Goal: Contribute content: Add original content to the website for others to see

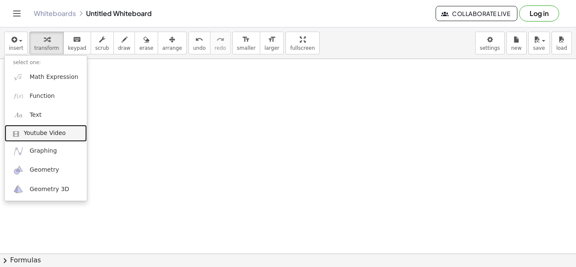
click at [19, 133] on span at bounding box center [18, 134] width 11 height 6
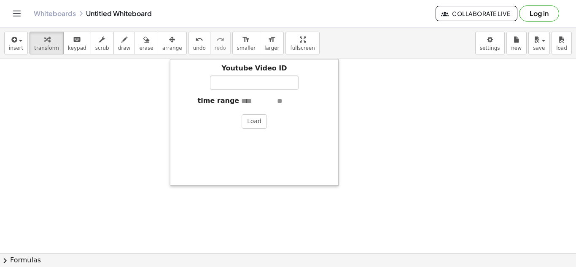
drag, startPoint x: 230, startPoint y: 199, endPoint x: 173, endPoint y: 173, distance: 62.9
click at [173, 173] on div at bounding box center [174, 122] width 8 height 127
click at [248, 86] on input "Youtube Video ID" at bounding box center [254, 82] width 89 height 14
paste input "**********"
type input "**********"
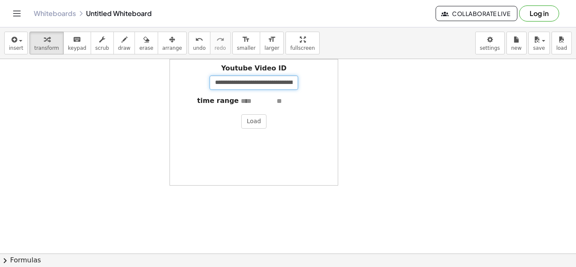
scroll to position [0, 53]
click at [250, 125] on button "Load" at bounding box center [253, 121] width 25 height 14
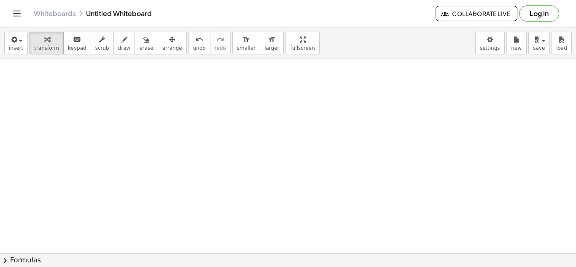
scroll to position [0, 0]
click at [5, 51] on button "insert" at bounding box center [16, 43] width 24 height 23
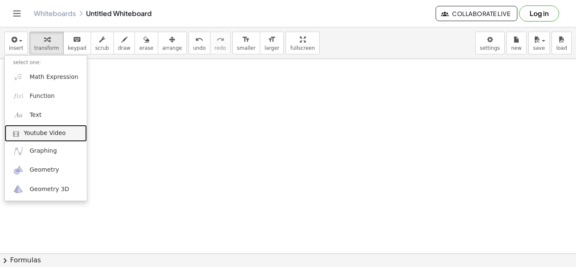
click at [50, 132] on span "Youtube Video" at bounding box center [45, 133] width 42 height 8
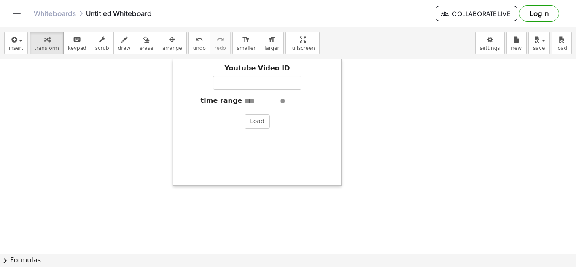
drag, startPoint x: 234, startPoint y: 202, endPoint x: 177, endPoint y: 182, distance: 60.0
click at [177, 182] on div at bounding box center [177, 122] width 8 height 127
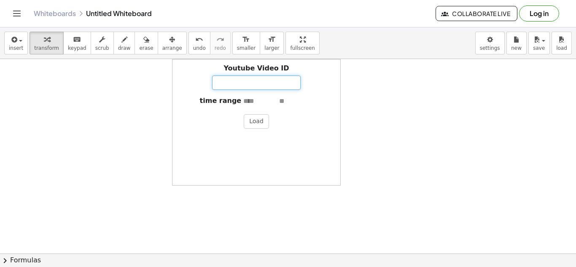
click at [261, 81] on input "Youtube Video ID" at bounding box center [256, 82] width 89 height 14
paste input "**********"
type input "**********"
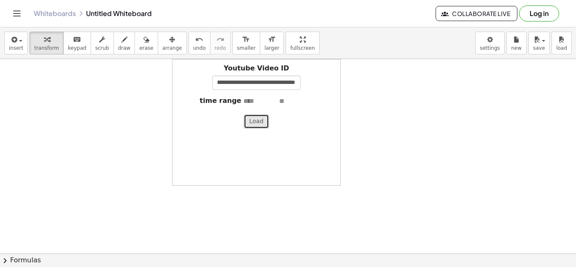
click at [252, 124] on button "Load" at bounding box center [256, 121] width 25 height 14
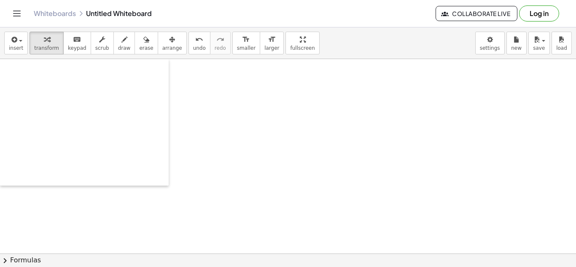
drag, startPoint x: 176, startPoint y: 182, endPoint x: 0, endPoint y: 151, distance: 179.1
click at [0, 151] on div at bounding box center [4, 122] width 8 height 127
click at [17, 49] on span "insert" at bounding box center [16, 48] width 14 height 6
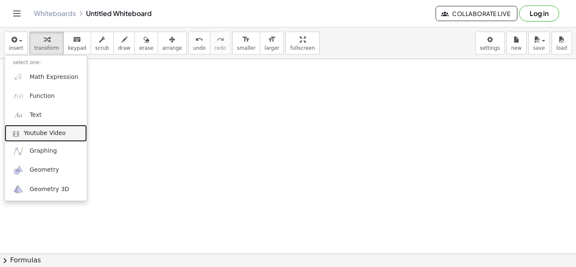
click at [44, 132] on span "Youtube Video" at bounding box center [45, 133] width 42 height 8
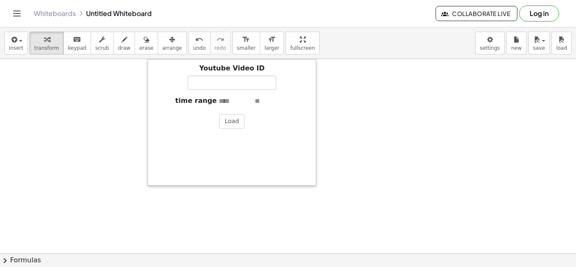
drag, startPoint x: 233, startPoint y: 200, endPoint x: 152, endPoint y: 197, distance: 81.4
click at [152, 186] on div at bounding box center [152, 122] width 8 height 127
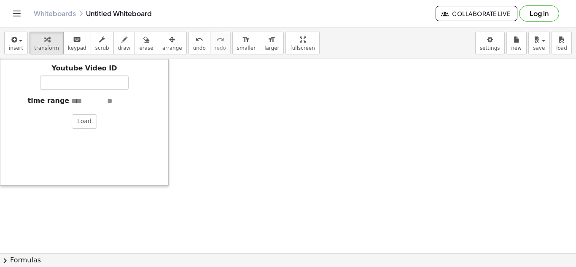
drag, startPoint x: 152, startPoint y: 197, endPoint x: 0, endPoint y: 142, distance: 161.3
click at [0, 142] on div at bounding box center [4, 122] width 8 height 127
click at [82, 89] on input "Youtube Video ID" at bounding box center [84, 82] width 89 height 14
paste input "**********"
type input "**********"
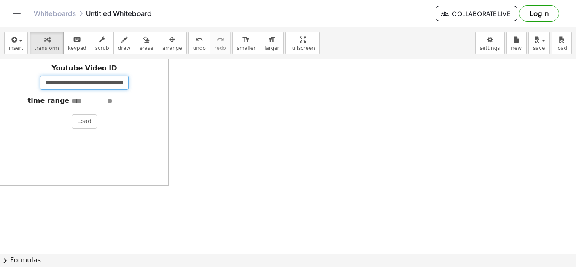
scroll to position [0, 46]
click at [92, 118] on button "Load" at bounding box center [84, 121] width 25 height 14
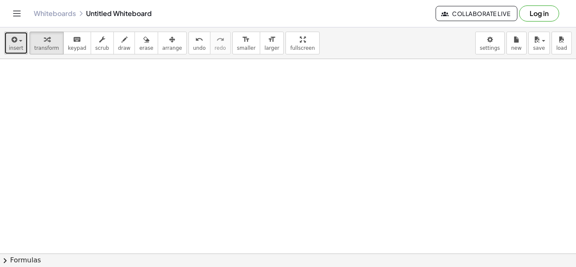
click at [11, 35] on icon "button" at bounding box center [14, 40] width 8 height 10
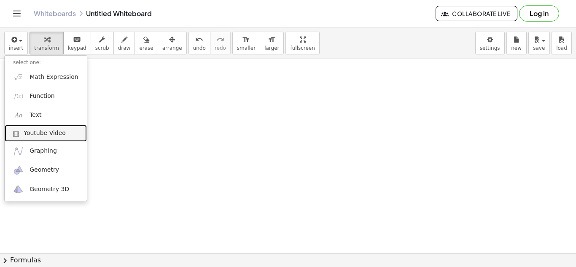
click at [39, 139] on link "Youtube Video" at bounding box center [46, 133] width 82 height 17
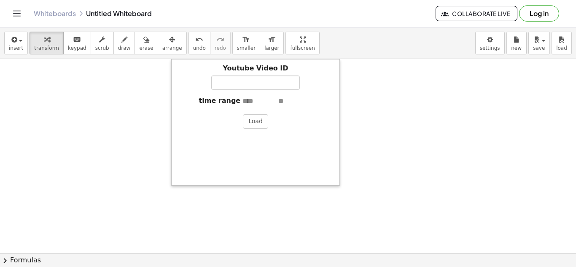
drag, startPoint x: 234, startPoint y: 198, endPoint x: 177, endPoint y: 173, distance: 62.3
click at [177, 173] on div at bounding box center [175, 122] width 8 height 127
click at [246, 87] on input "Youtube Video ID" at bounding box center [255, 82] width 89 height 14
paste input "**********"
type input "**********"
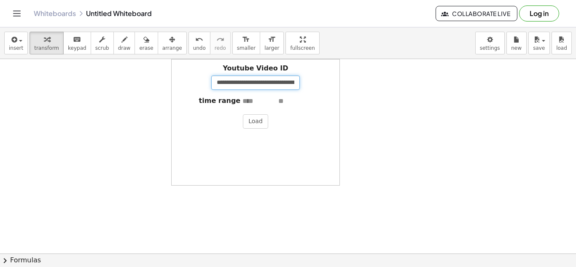
scroll to position [0, 163]
click at [252, 116] on button "Load" at bounding box center [255, 121] width 25 height 14
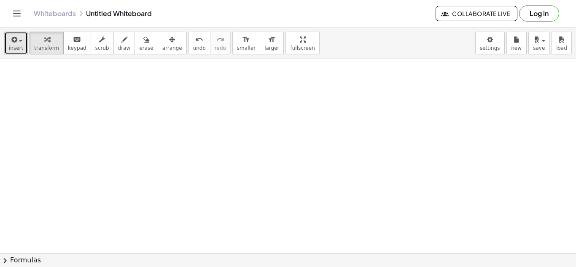
click at [16, 43] on icon "button" at bounding box center [14, 40] width 8 height 10
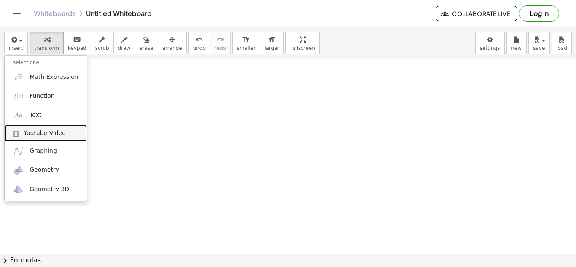
click at [57, 125] on link "Youtube Video" at bounding box center [46, 133] width 82 height 17
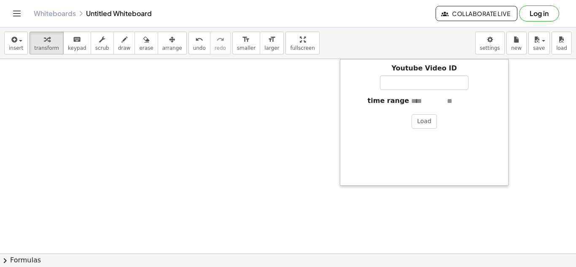
drag, startPoint x: 372, startPoint y: 185, endPoint x: 342, endPoint y: 171, distance: 32.8
click at [342, 171] on div at bounding box center [344, 122] width 8 height 127
click at [420, 86] on input "Youtube Video ID" at bounding box center [424, 82] width 89 height 14
paste input "**********"
type input "**********"
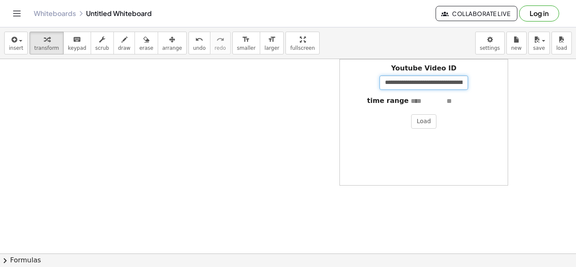
scroll to position [0, 57]
click at [422, 122] on button "Load" at bounding box center [423, 121] width 25 height 14
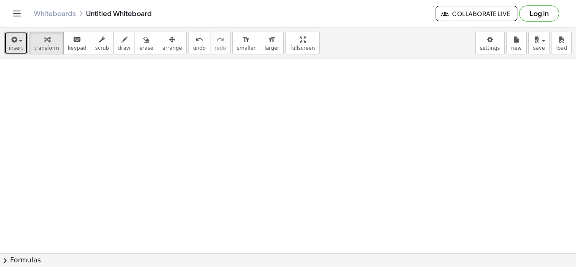
click at [5, 39] on button "insert" at bounding box center [16, 43] width 24 height 23
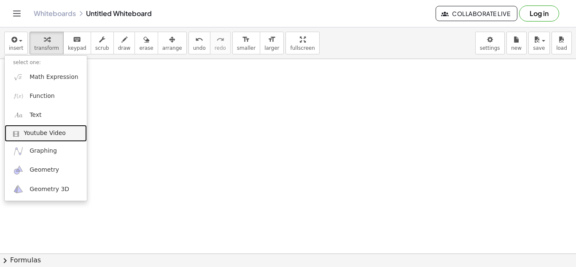
click at [49, 131] on span "Youtube Video" at bounding box center [45, 133] width 42 height 8
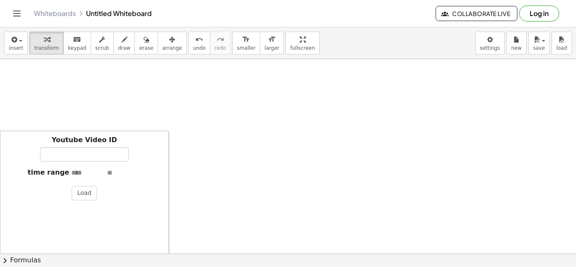
drag, startPoint x: 208, startPoint y: 217, endPoint x: 3, endPoint y: 255, distance: 208.3
click at [3, 255] on div "insert select one: Math Expression Function Text Youtube Video Graphing Geometr…" at bounding box center [288, 147] width 576 height 240
click at [85, 153] on input "Youtube Video ID" at bounding box center [84, 154] width 89 height 14
paste input "**********"
type input "**********"
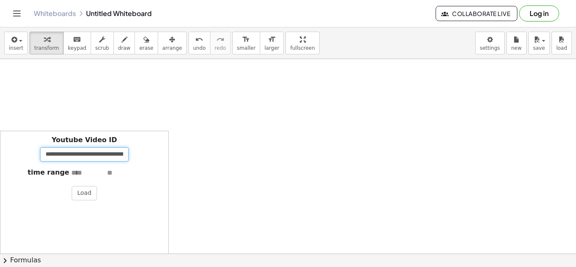
scroll to position [0, 172]
click at [85, 193] on button "Load" at bounding box center [84, 193] width 25 height 14
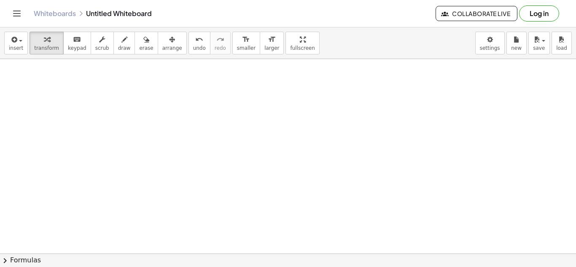
scroll to position [4, 0]
click at [11, 42] on icon "button" at bounding box center [14, 40] width 8 height 10
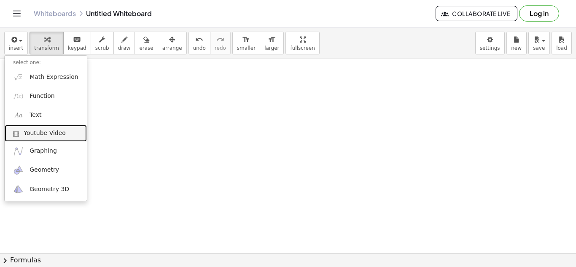
click at [48, 132] on span "Youtube Video" at bounding box center [45, 133] width 42 height 8
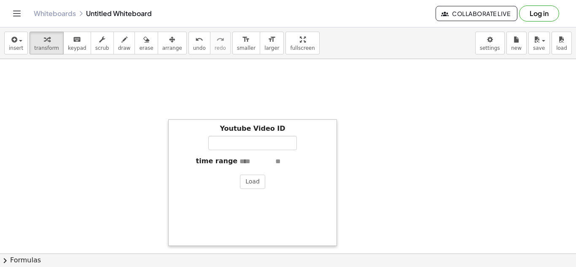
drag, startPoint x: 207, startPoint y: 209, endPoint x: 172, endPoint y: 246, distance: 51.3
click at [172, 246] on div at bounding box center [172, 182] width 8 height 127
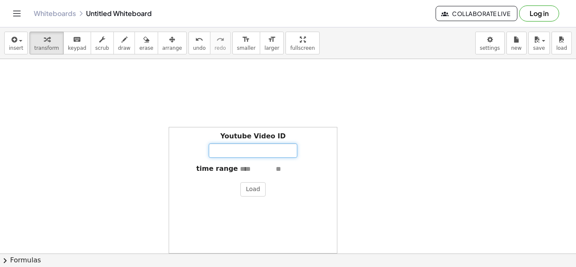
click at [252, 147] on input "Youtube Video ID" at bounding box center [253, 150] width 89 height 14
paste input "**********"
type input "**********"
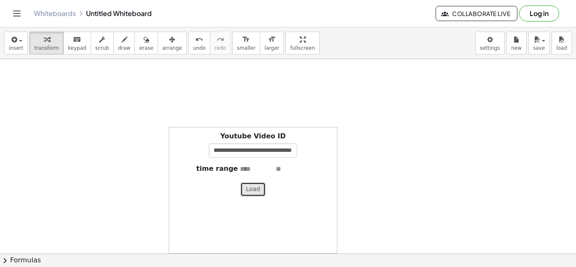
click at [259, 191] on button "Load" at bounding box center [252, 189] width 25 height 14
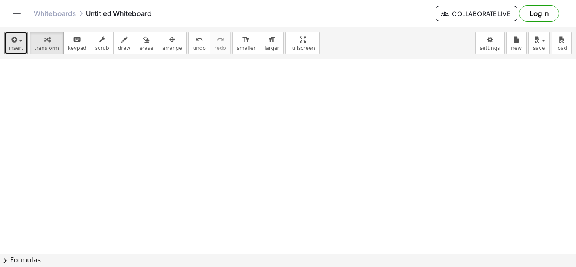
click at [8, 46] on button "insert" at bounding box center [16, 43] width 24 height 23
click at [11, 45] on span "insert" at bounding box center [16, 48] width 14 height 6
click at [10, 44] on icon "button" at bounding box center [14, 40] width 8 height 10
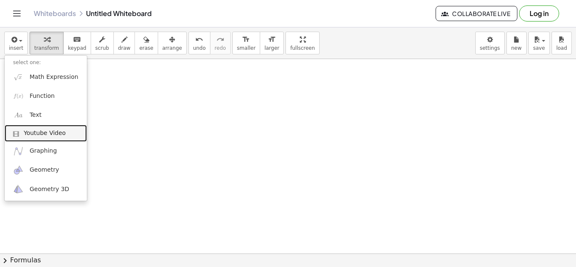
click at [40, 132] on span "Youtube Video" at bounding box center [45, 133] width 42 height 8
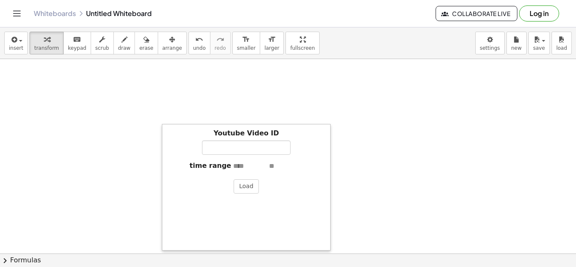
drag, startPoint x: 208, startPoint y: 212, endPoint x: 166, endPoint y: 248, distance: 55.6
click at [166, 248] on div at bounding box center [166, 187] width 8 height 127
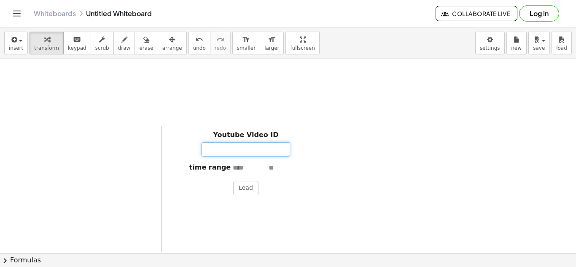
click at [242, 154] on input "Youtube Video ID" at bounding box center [246, 149] width 89 height 14
paste input "**********"
type input "**********"
click at [244, 189] on button "Load" at bounding box center [245, 188] width 25 height 14
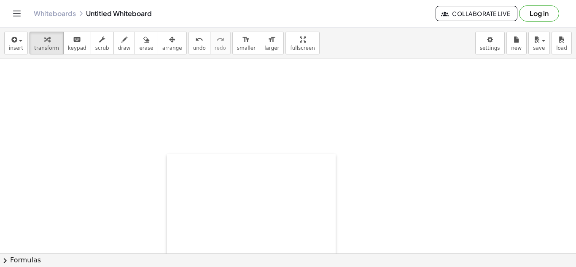
drag, startPoint x: 167, startPoint y: 132, endPoint x: 174, endPoint y: 158, distance: 26.7
click at [174, 158] on div at bounding box center [171, 217] width 8 height 127
click at [386, 171] on div at bounding box center [388, 118] width 8 height 127
click at [228, 67] on div at bounding box center [227, 121] width 8 height 127
drag, startPoint x: 172, startPoint y: 151, endPoint x: 576, endPoint y: 277, distance: 423.4
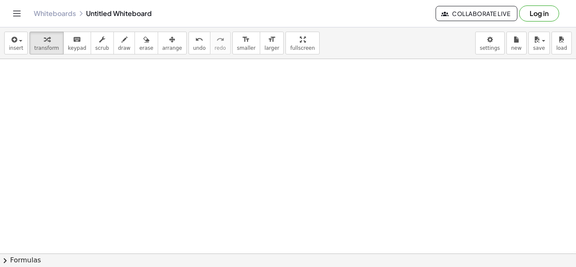
click at [576, 266] on html "Graspable Math Activities Get Started Activity Bank Assigned Work Classes White…" at bounding box center [288, 133] width 576 height 267
click at [177, 188] on div at bounding box center [178, 249] width 8 height 127
click at [230, 174] on div at bounding box center [227, 121] width 8 height 127
drag, startPoint x: 224, startPoint y: 182, endPoint x: 176, endPoint y: 176, distance: 48.4
click at [176, 176] on div at bounding box center [179, 118] width 8 height 127
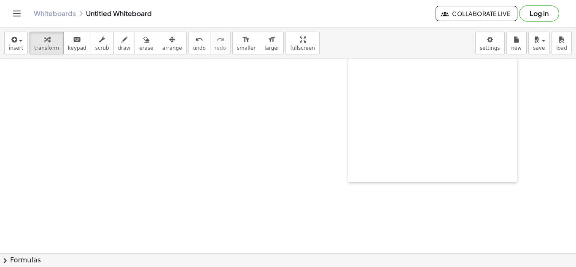
drag, startPoint x: 388, startPoint y: 176, endPoint x: 351, endPoint y: 166, distance: 38.5
click at [351, 166] on div at bounding box center [352, 118] width 8 height 127
drag, startPoint x: 348, startPoint y: 180, endPoint x: 1, endPoint y: 270, distance: 358.5
click at [1, 266] on html "Graspable Math Activities Get Started Activity Bank Assigned Work Classes White…" at bounding box center [288, 133] width 576 height 267
click at [16, 36] on icon "button" at bounding box center [14, 40] width 8 height 10
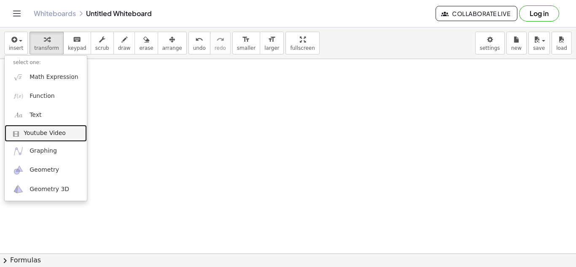
click at [46, 137] on span "Youtube Video" at bounding box center [45, 133] width 42 height 8
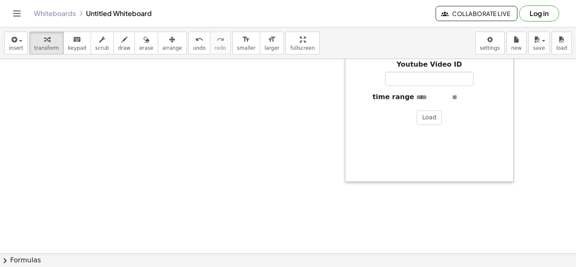
drag, startPoint x: 377, startPoint y: 191, endPoint x: 348, endPoint y: 175, distance: 32.3
click at [348, 175] on div at bounding box center [349, 118] width 8 height 127
click at [425, 79] on input "Youtube Video ID" at bounding box center [429, 79] width 89 height 14
paste input "**********"
type input "**********"
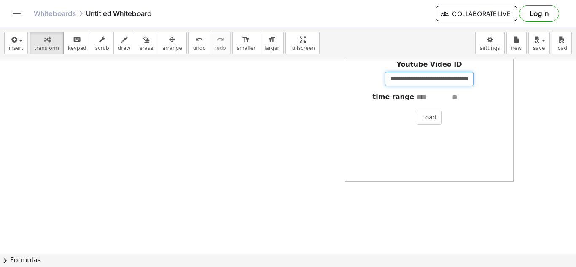
scroll to position [0, 132]
click at [432, 116] on button "Load" at bounding box center [429, 117] width 25 height 14
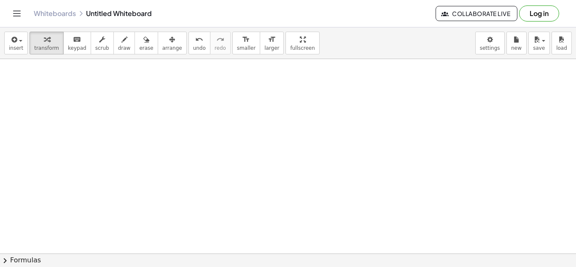
scroll to position [0, 0]
click at [9, 46] on span "insert" at bounding box center [16, 48] width 14 height 6
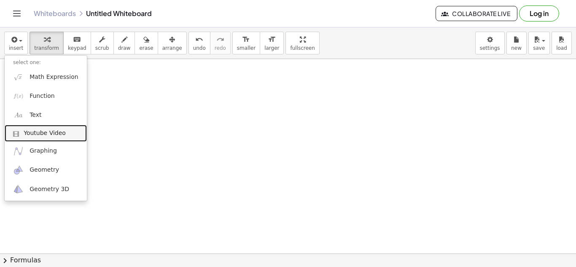
click at [44, 130] on span "Youtube Video" at bounding box center [45, 133] width 42 height 8
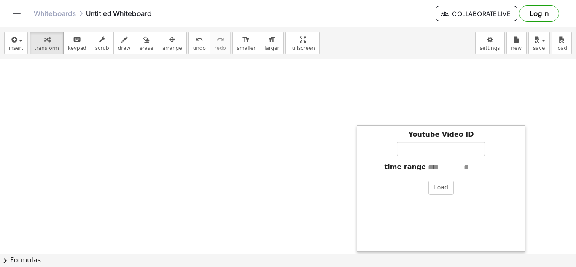
drag, startPoint x: 208, startPoint y: 217, endPoint x: 350, endPoint y: 254, distance: 146.4
click at [350, 254] on div "insert select one: Math Expression Function Text Youtube Video Graphing Geometr…" at bounding box center [288, 147] width 576 height 240
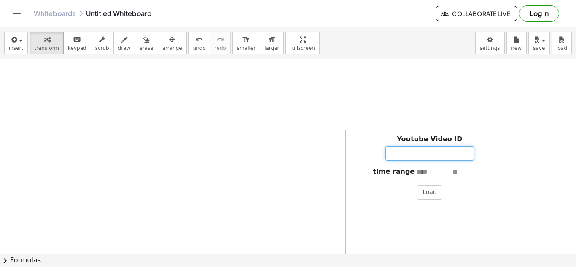
click at [424, 151] on input "Youtube Video ID" at bounding box center [429, 153] width 89 height 14
paste input "**********"
type input "**********"
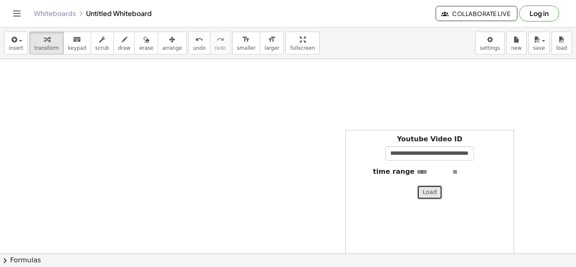
click at [430, 196] on button "Load" at bounding box center [429, 192] width 25 height 14
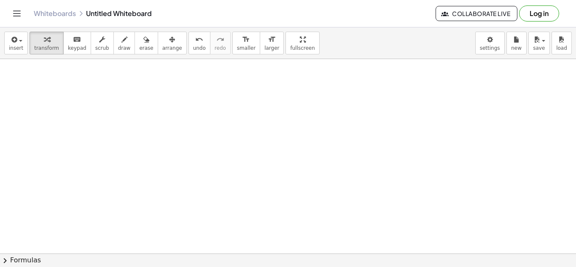
scroll to position [3, 0]
click at [24, 47] on button "insert" at bounding box center [16, 43] width 24 height 23
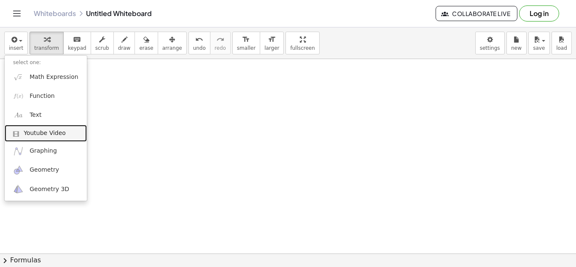
click at [30, 137] on link "Youtube Video" at bounding box center [46, 133] width 82 height 17
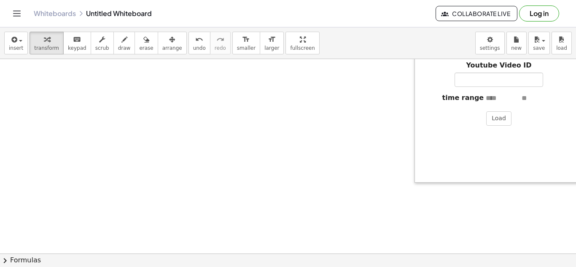
drag, startPoint x: 206, startPoint y: 211, endPoint x: 417, endPoint y: 162, distance: 216.3
click at [417, 162] on div at bounding box center [418, 119] width 8 height 127
click at [497, 78] on input "Youtube Video ID" at bounding box center [499, 80] width 89 height 14
paste input "**********"
type input "**********"
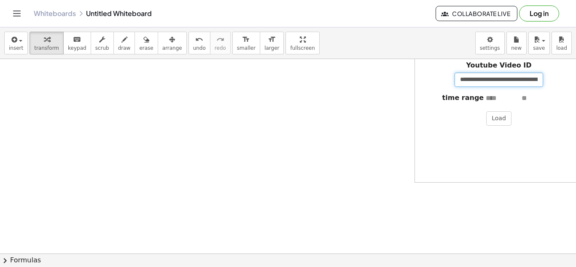
scroll to position [0, 51]
click at [492, 112] on button "Load" at bounding box center [498, 118] width 25 height 14
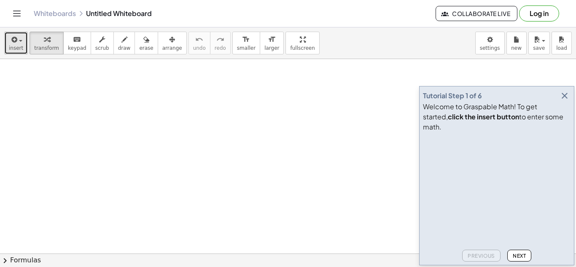
click at [12, 49] on span "insert" at bounding box center [16, 48] width 14 height 6
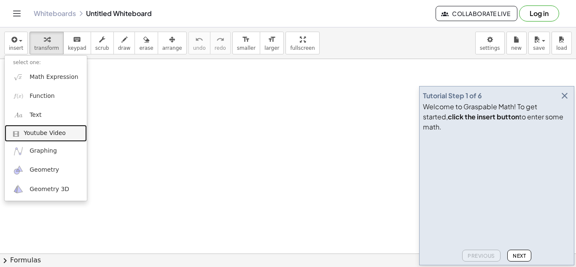
click at [50, 135] on span "Youtube Video" at bounding box center [45, 133] width 42 height 8
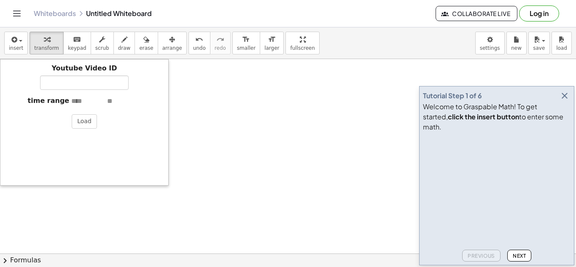
drag, startPoint x: 59, startPoint y: 199, endPoint x: 0, endPoint y: 165, distance: 68.4
click at [0, 165] on div at bounding box center [4, 122] width 8 height 127
click at [97, 87] on input "Youtube Video ID" at bounding box center [84, 82] width 89 height 14
paste input "**********"
type input "**********"
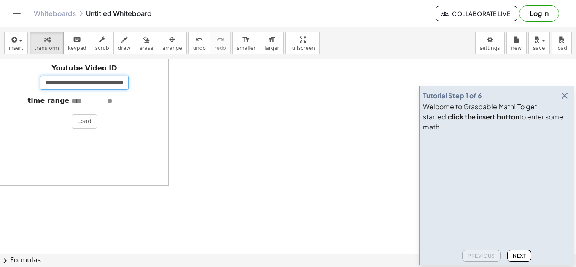
scroll to position [0, 51]
click at [89, 120] on button "Load" at bounding box center [84, 121] width 25 height 14
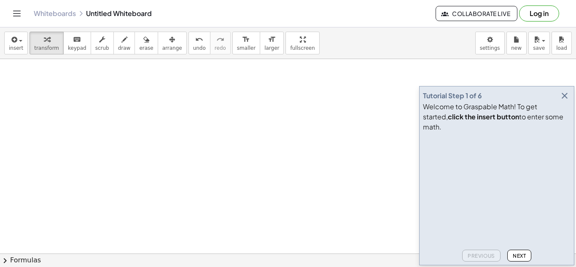
click at [565, 101] on icon "button" at bounding box center [565, 96] width 10 height 10
